Goal: Find specific page/section: Find specific page/section

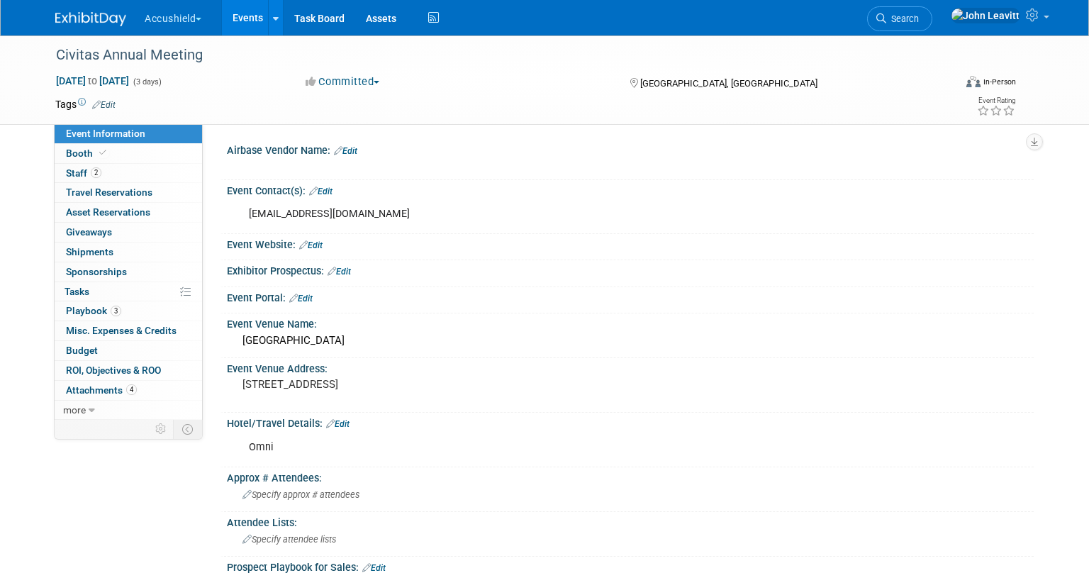
select select "Yes"
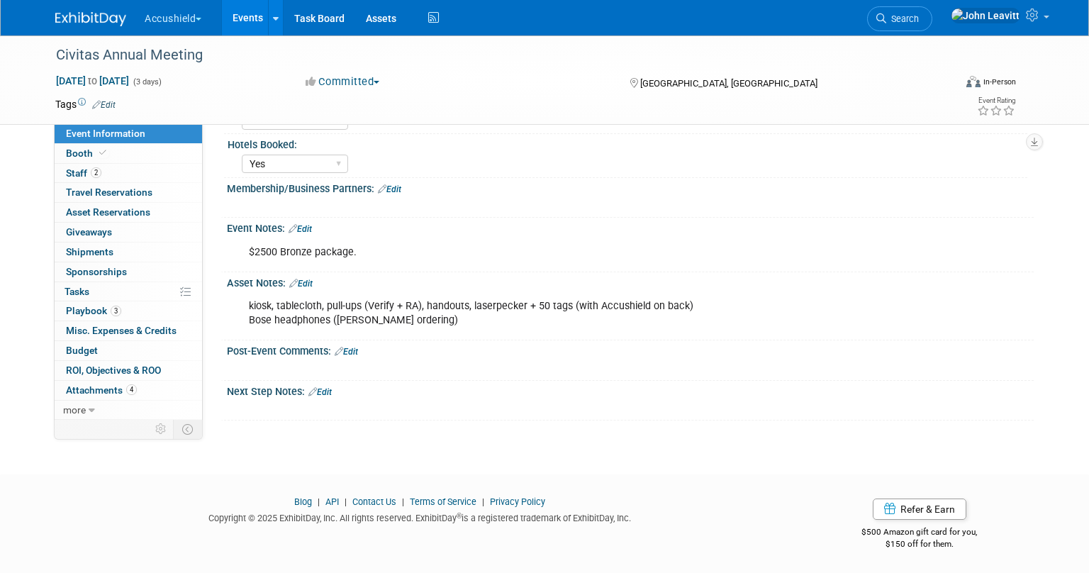
scroll to position [620, 0]
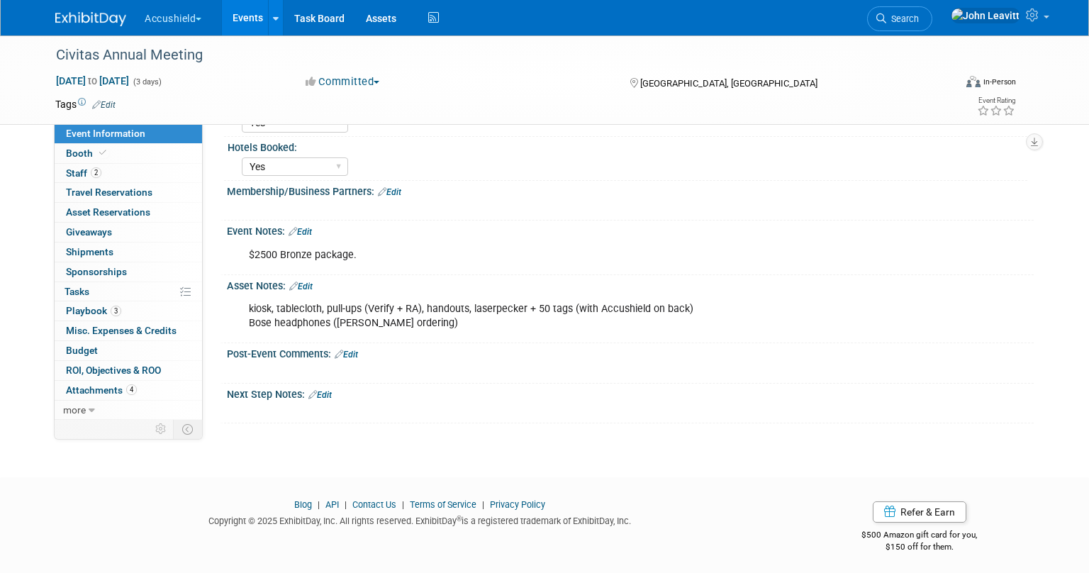
click at [94, 18] on img at bounding box center [90, 19] width 71 height 14
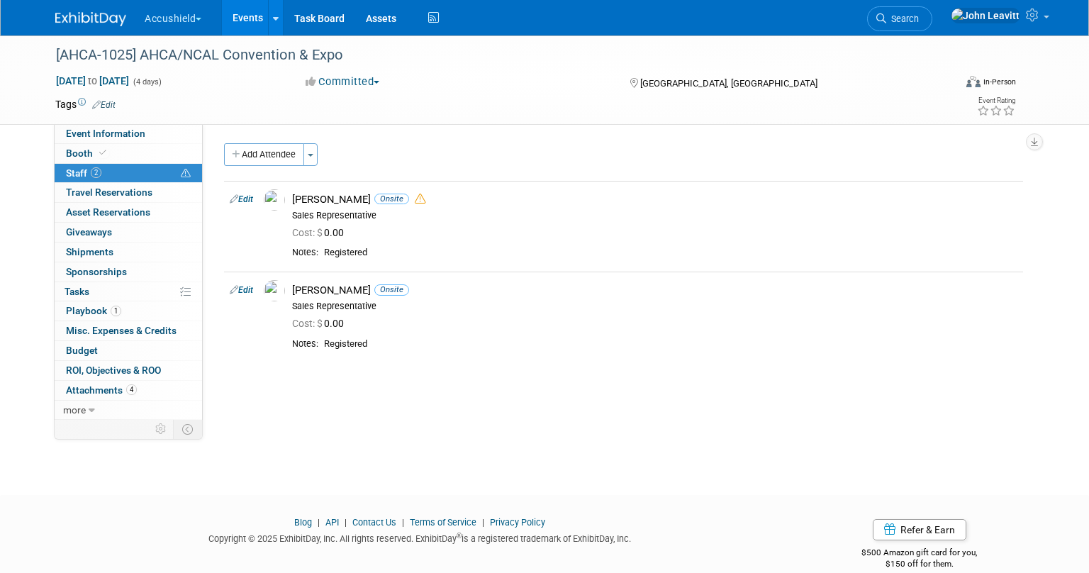
click at [91, 21] on img at bounding box center [90, 19] width 71 height 14
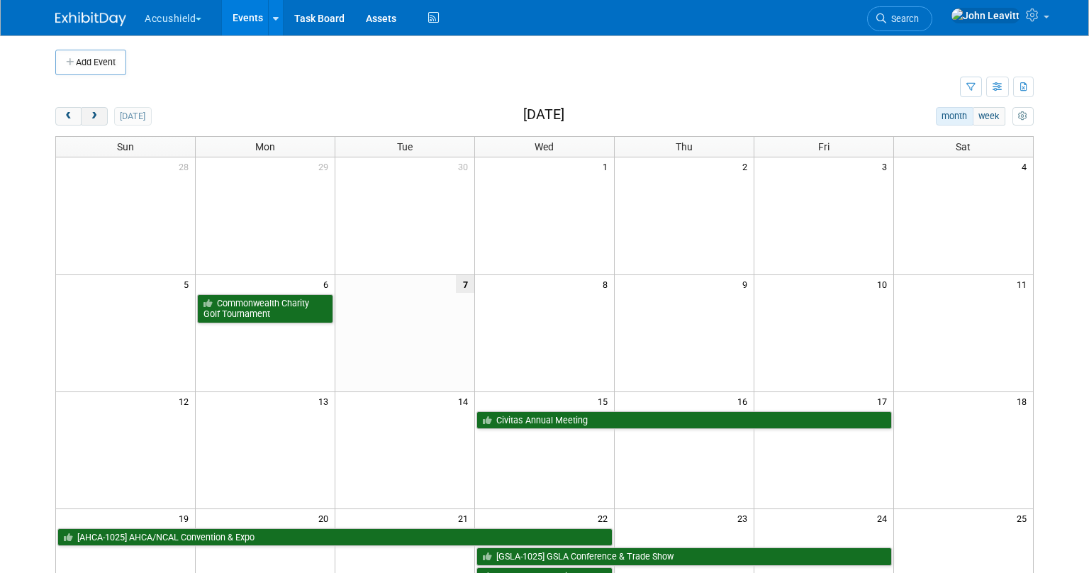
click at [97, 111] on button "next" at bounding box center [94, 116] width 26 height 18
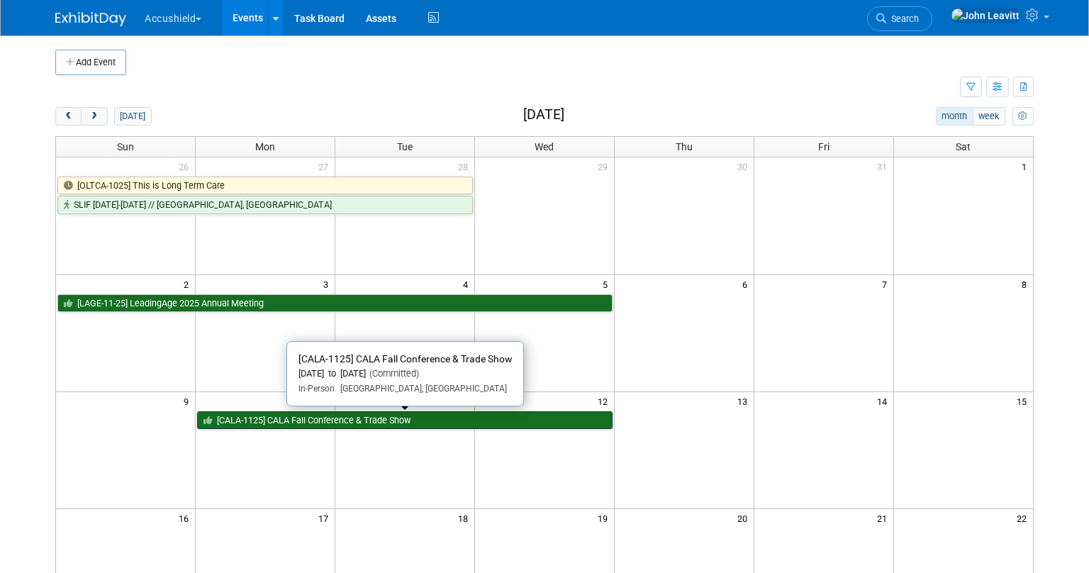
click at [302, 423] on link "[CALA-1125] CALA Fall Conference & Trade Show" at bounding box center [405, 420] width 416 height 18
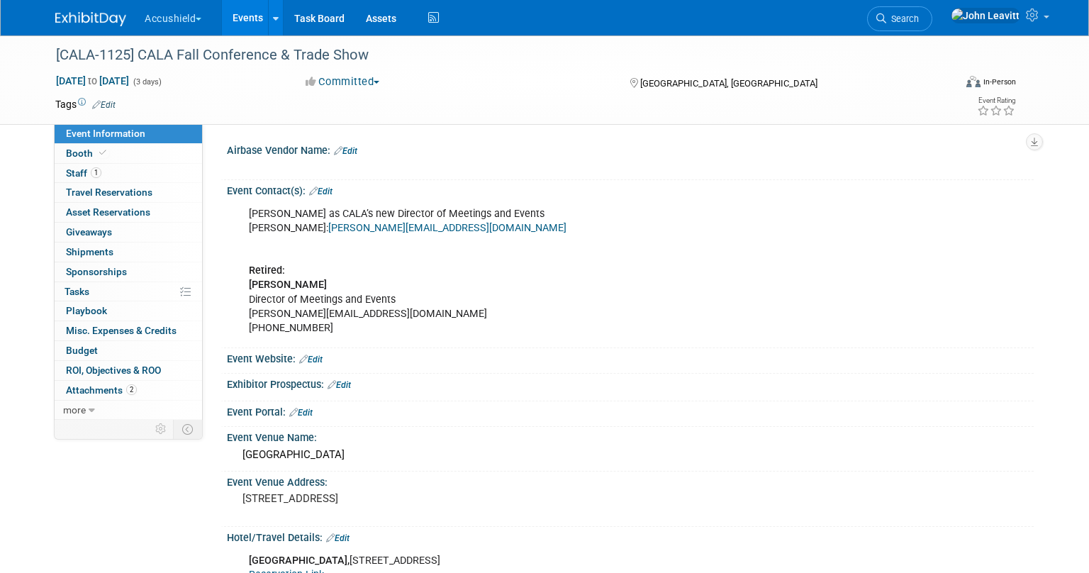
select select "Yes"
click at [84, 167] on link "1 Staff 1" at bounding box center [129, 173] width 148 height 19
